Goal: Find specific page/section: Locate a particular part of the current website

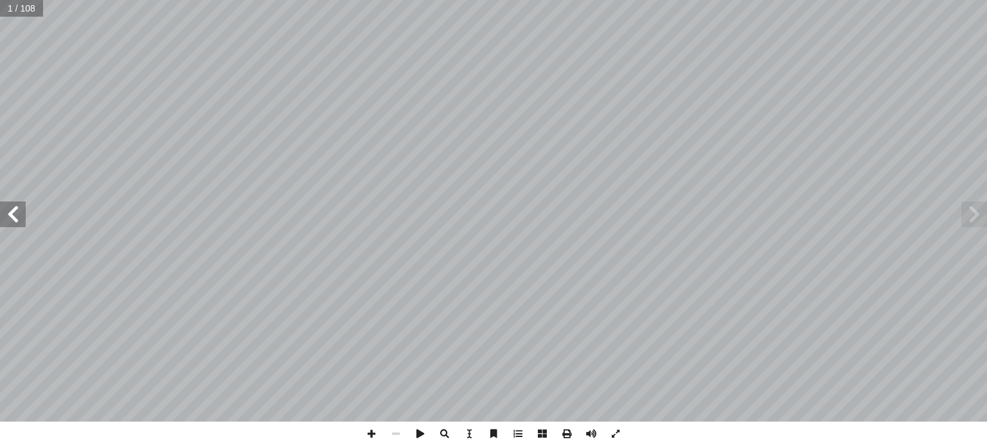
click at [24, 218] on span at bounding box center [13, 215] width 26 height 26
click at [4, 214] on span at bounding box center [13, 215] width 26 height 26
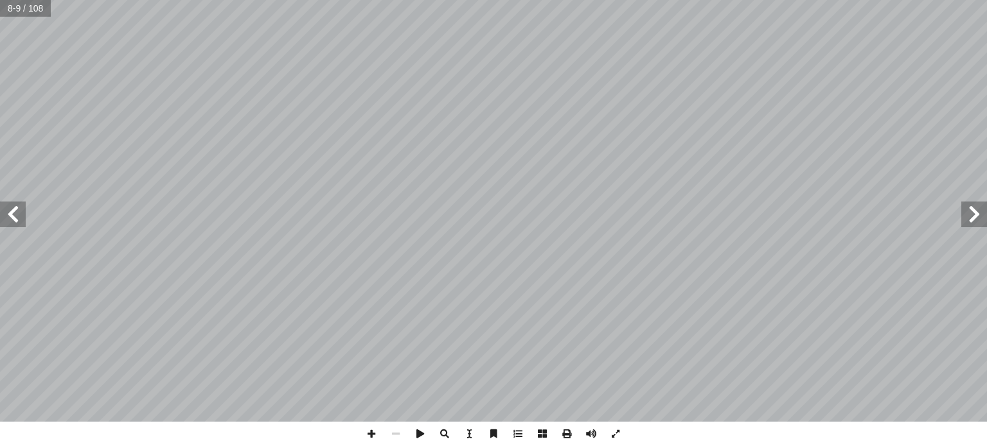
click at [4, 214] on span at bounding box center [13, 215] width 26 height 26
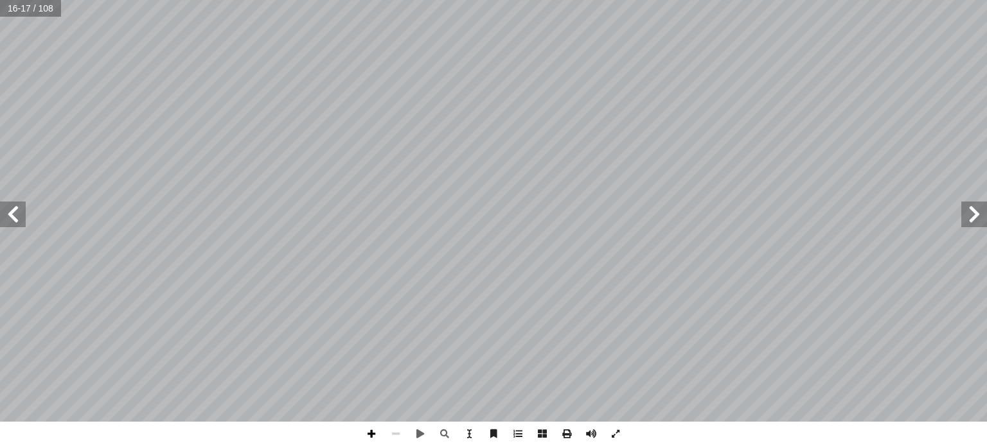
click at [373, 431] on span at bounding box center [371, 434] width 24 height 24
